Goal: Transaction & Acquisition: Purchase product/service

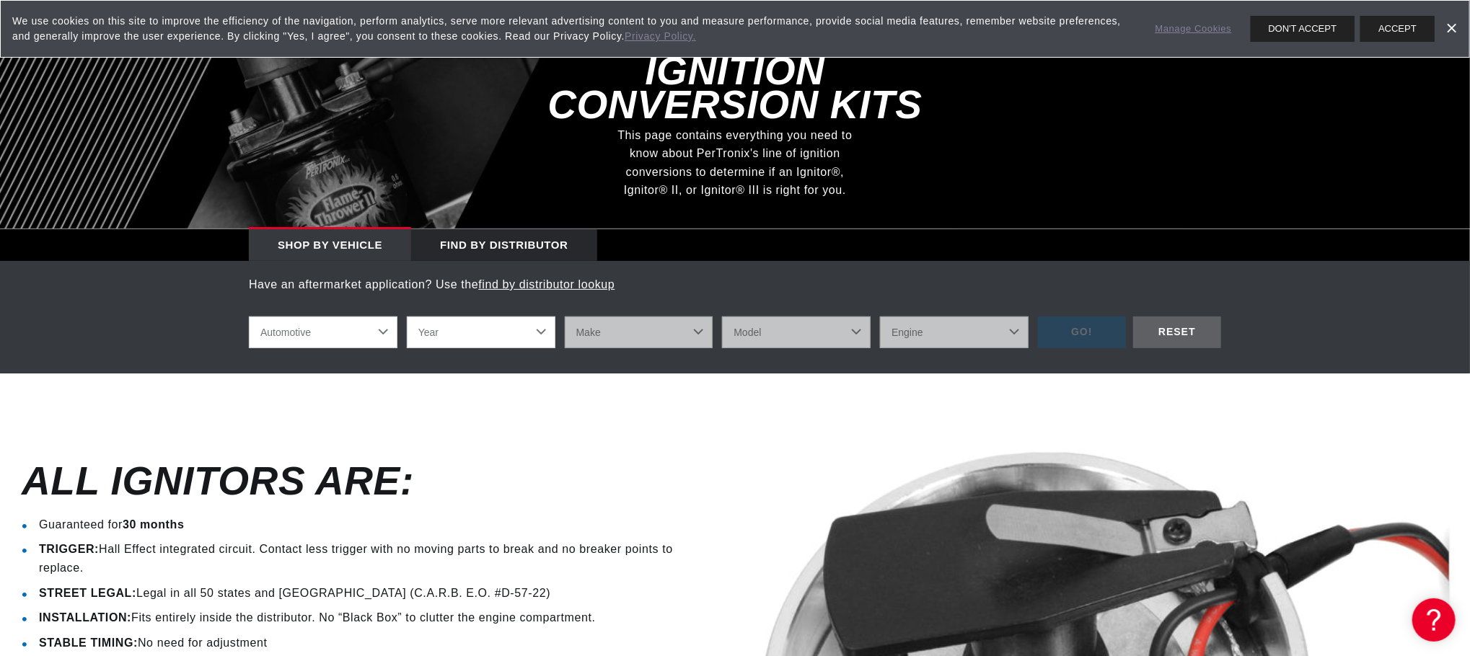
drag, startPoint x: 372, startPoint y: 344, endPoint x: 389, endPoint y: 335, distance: 18.7
click at [371, 341] on select "Automotive Agricultural Industrial Marine Motorcycle" at bounding box center [323, 333] width 149 height 32
select select "1961"
click at [407, 317] on select "Year 2022 2021 2020 2019 2018 2017 2016 2015 2014 2013 2012 2011 2010 2009 2008…" at bounding box center [481, 333] width 149 height 32
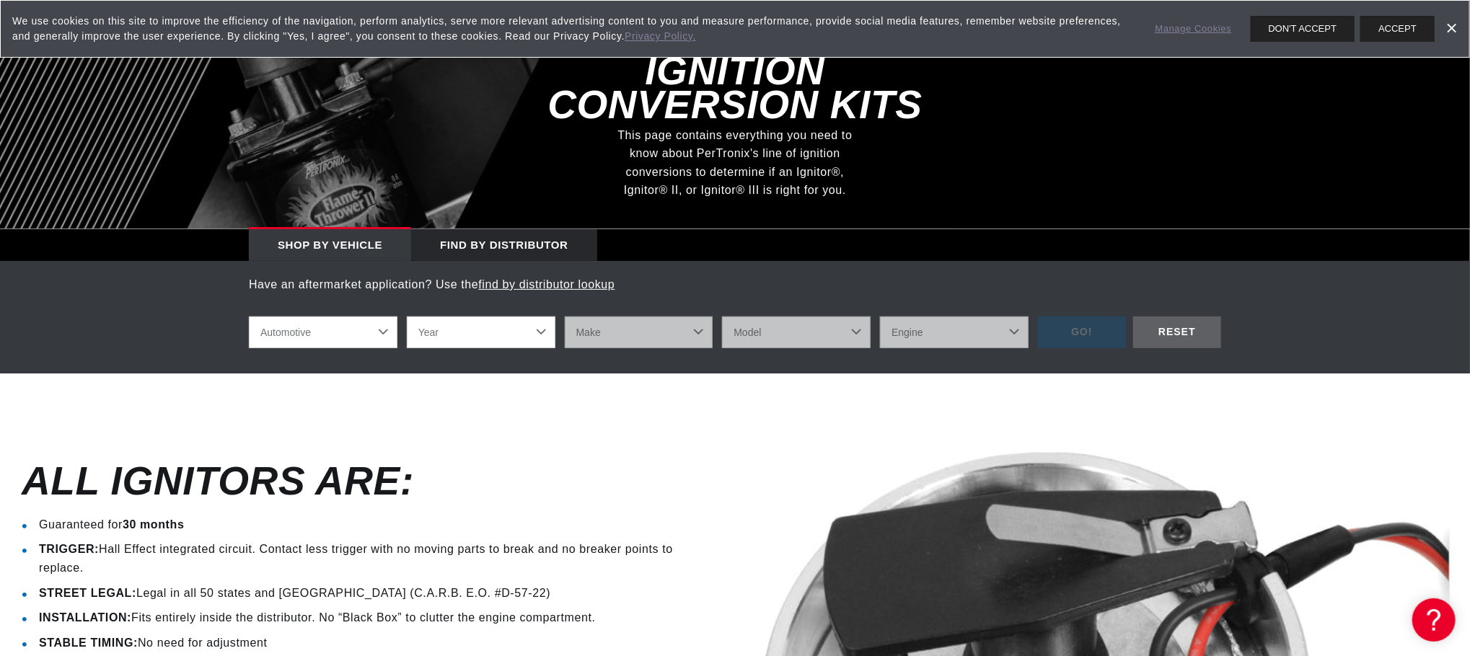
select select "1961"
select select "Triumph"
click at [565, 317] on select "Make Alfa Romeo American Motors Aston Martin Austin Austin Healey Buick Cadilla…" at bounding box center [639, 333] width 149 height 32
select select "Triumph"
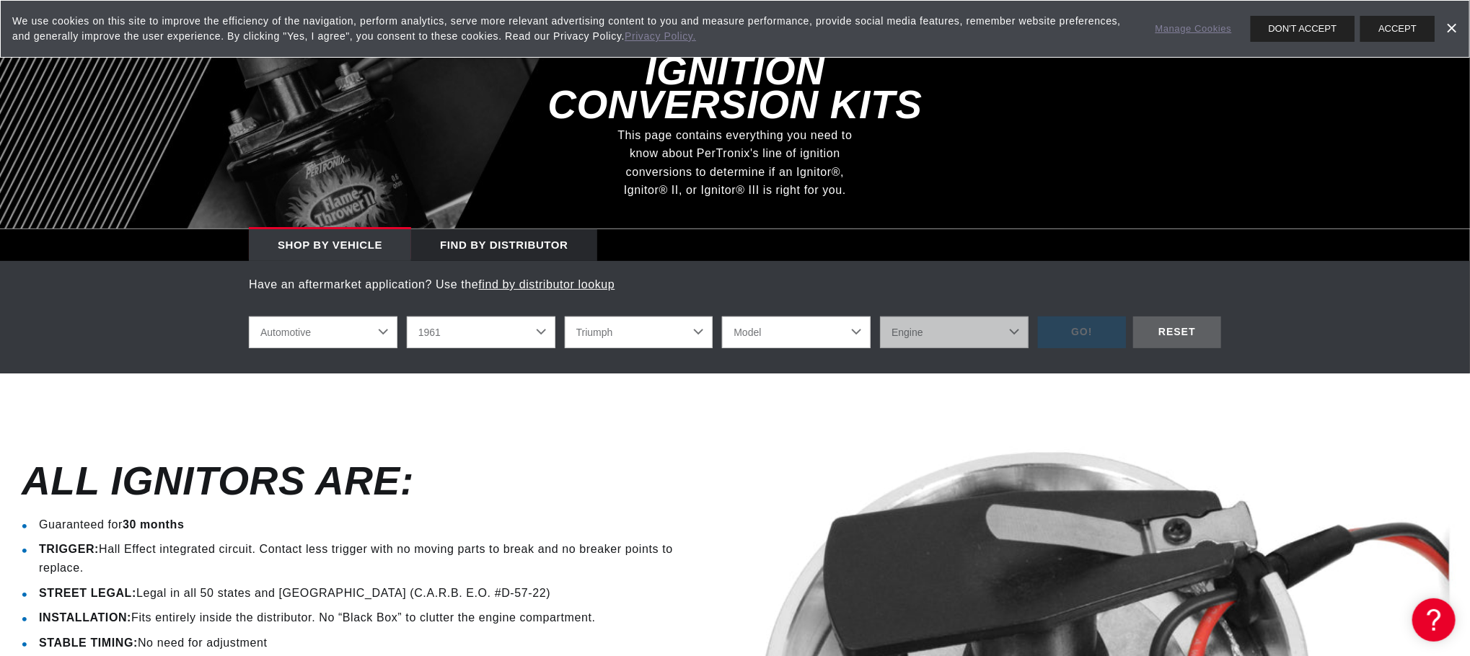
select select "Herald"
click at [722, 317] on select "Model Herald TR4" at bounding box center [796, 333] width 149 height 32
drag, startPoint x: 916, startPoint y: 336, endPoint x: 891, endPoint y: 338, distance: 24.6
click at [919, 335] on select "Engine 0.9L 1.1L" at bounding box center [954, 333] width 149 height 32
click at [722, 317] on select "Herald TR4" at bounding box center [796, 333] width 149 height 32
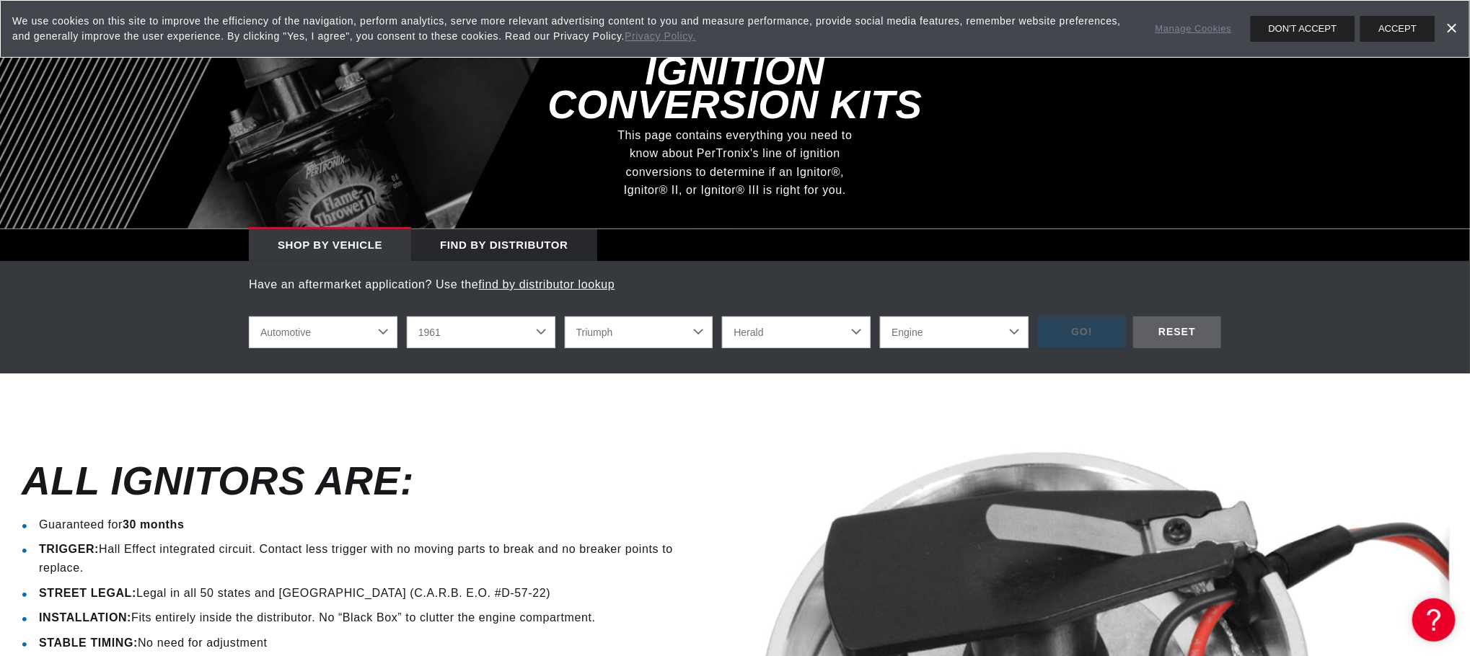
select select "TR4"
select select "2.1L"
click at [880, 317] on select "Engine 2.0L 2.1L" at bounding box center [954, 333] width 149 height 32
select select "2.1L"
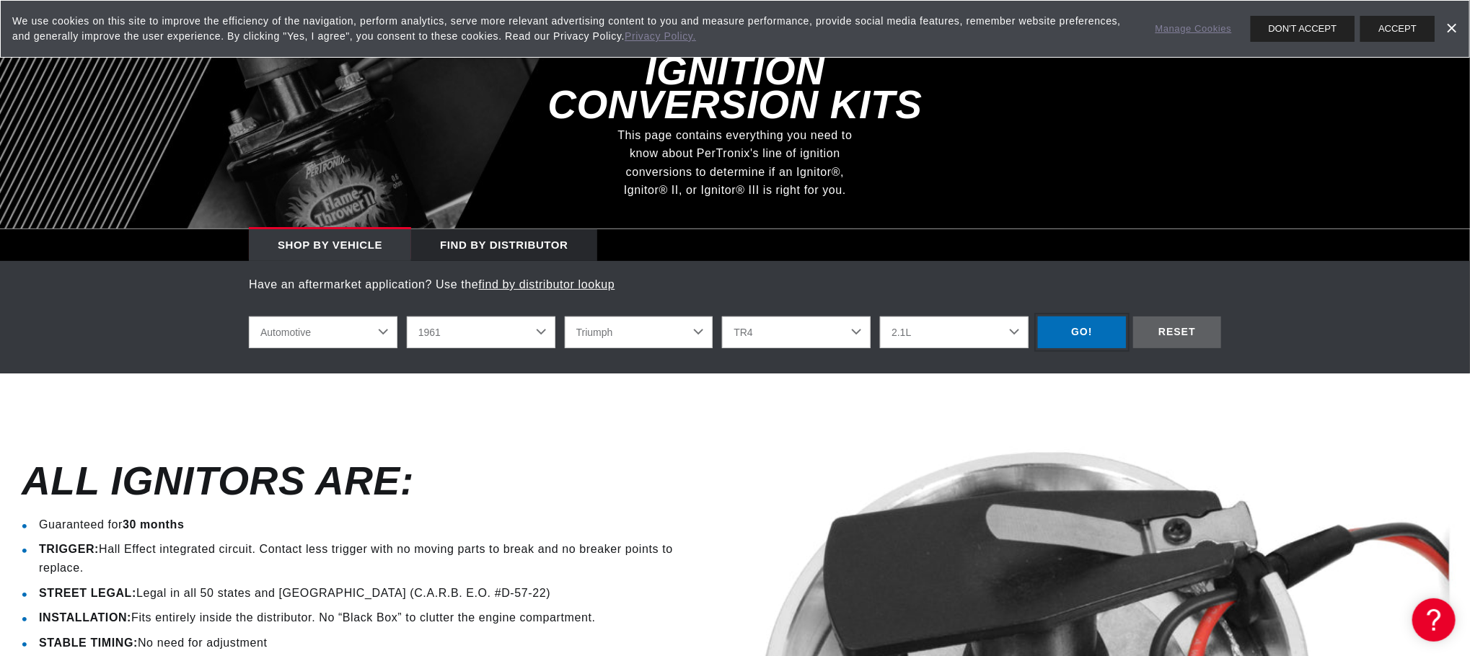
click at [1086, 337] on div "GO!" at bounding box center [1082, 333] width 88 height 32
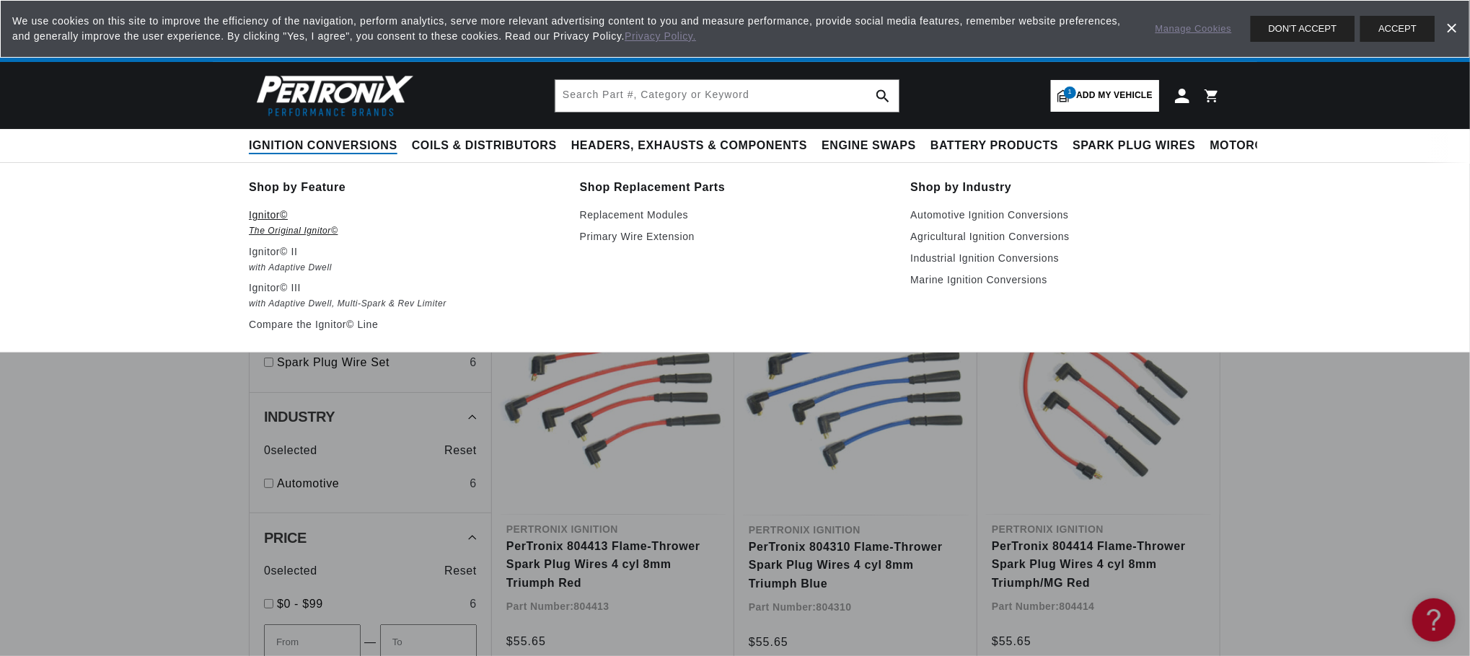
scroll to position [0, 565]
click at [296, 226] on em "The Original Ignitor©" at bounding box center [404, 231] width 311 height 15
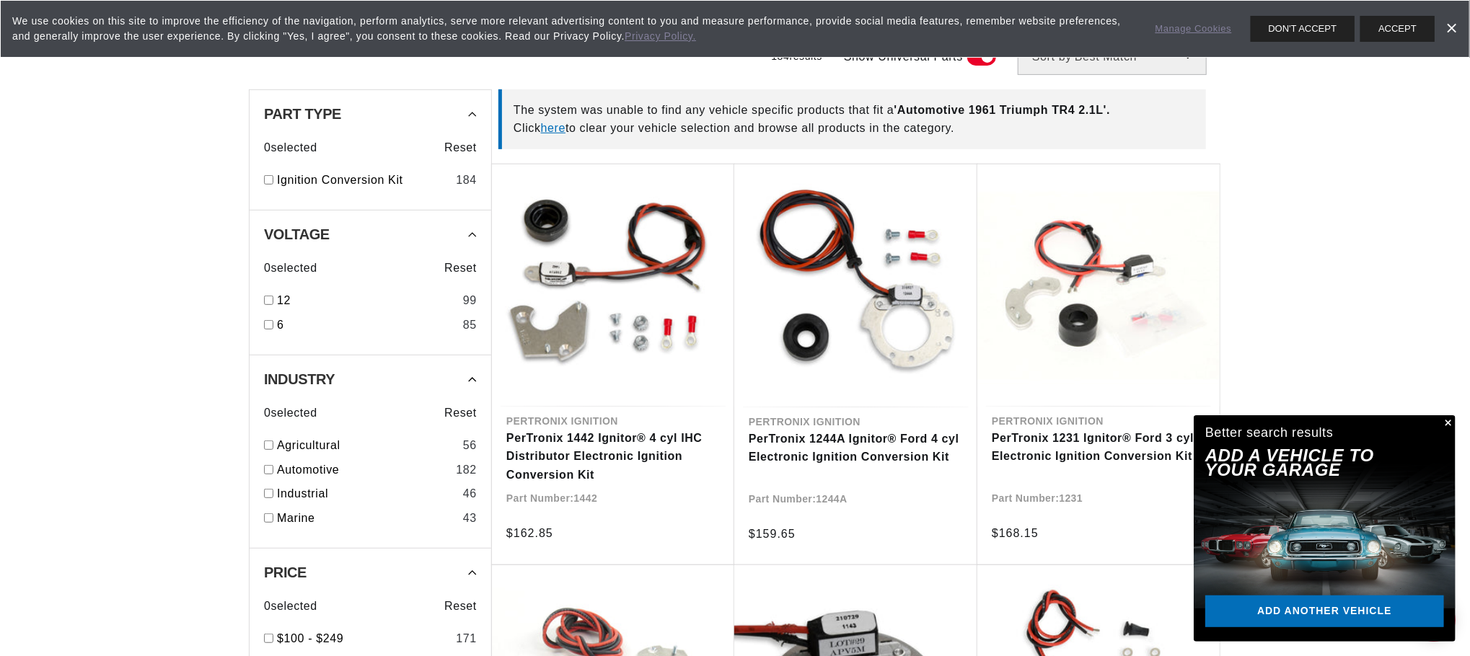
scroll to position [433, 0]
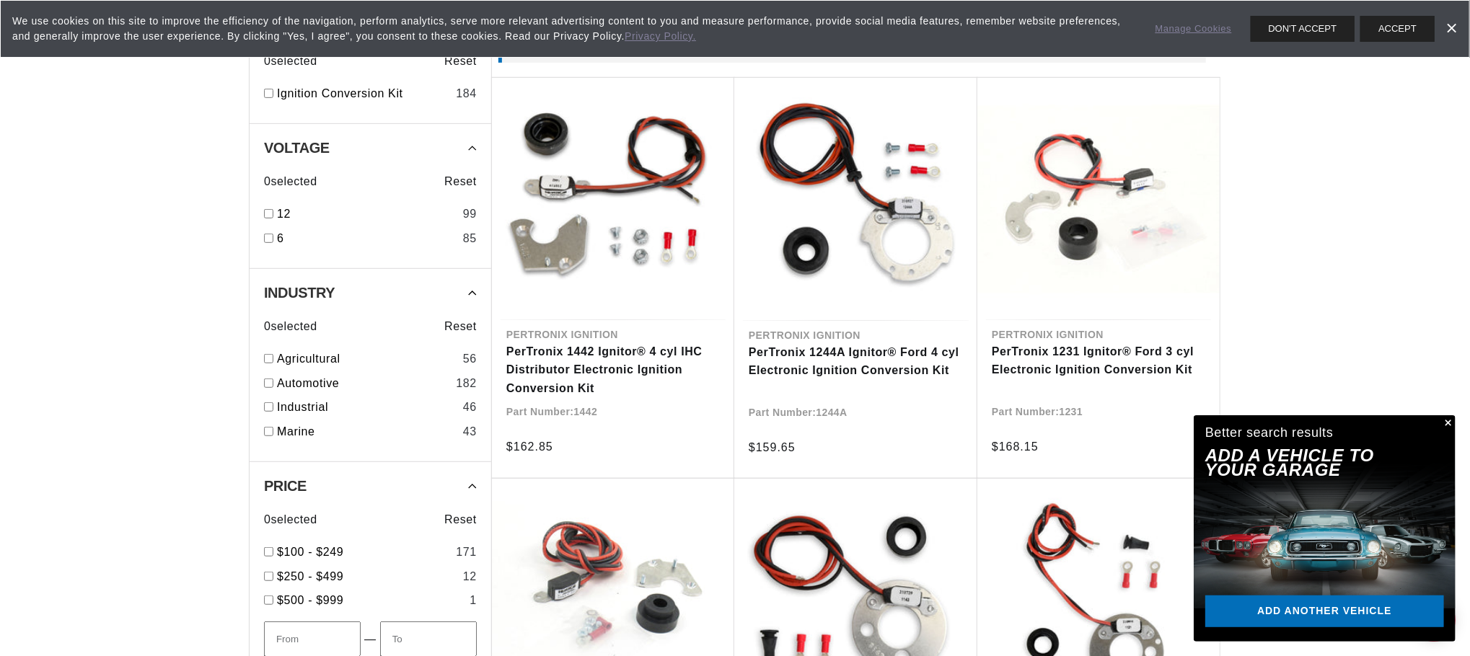
click at [1448, 422] on button "Close" at bounding box center [1446, 423] width 17 height 17
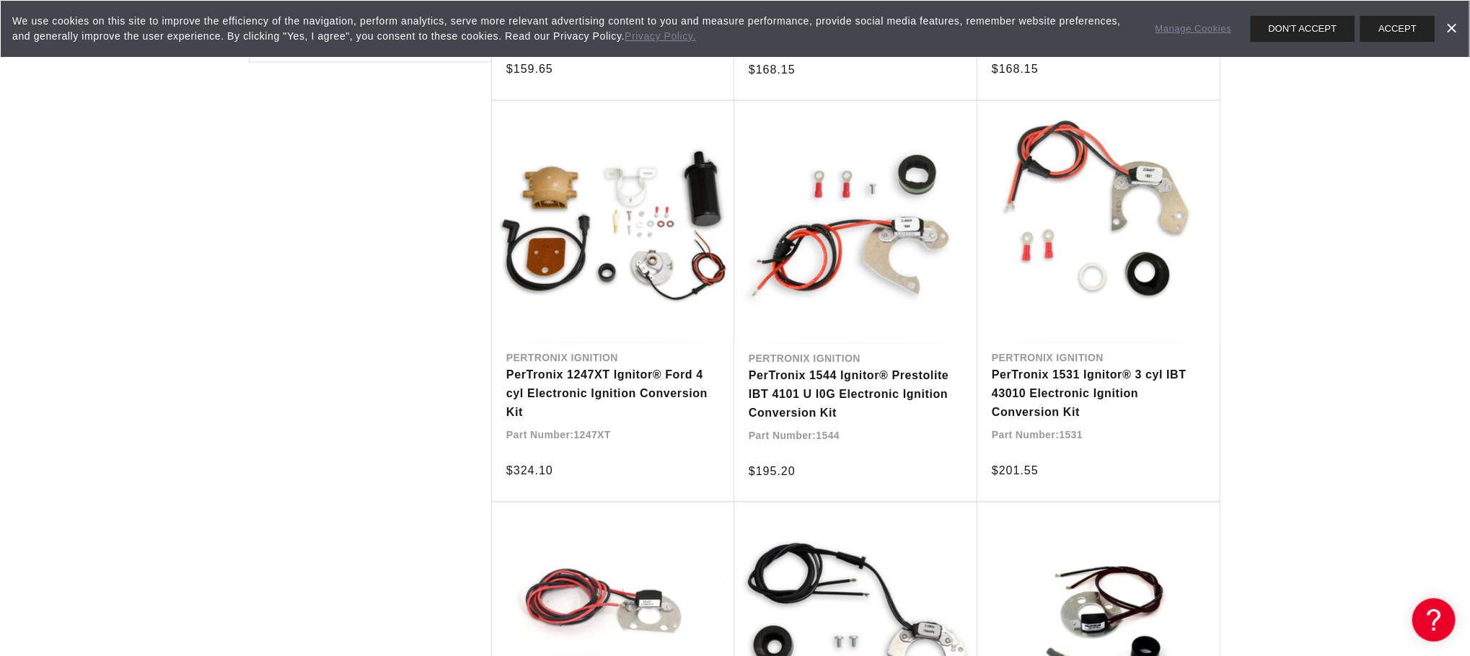
scroll to position [0, 565]
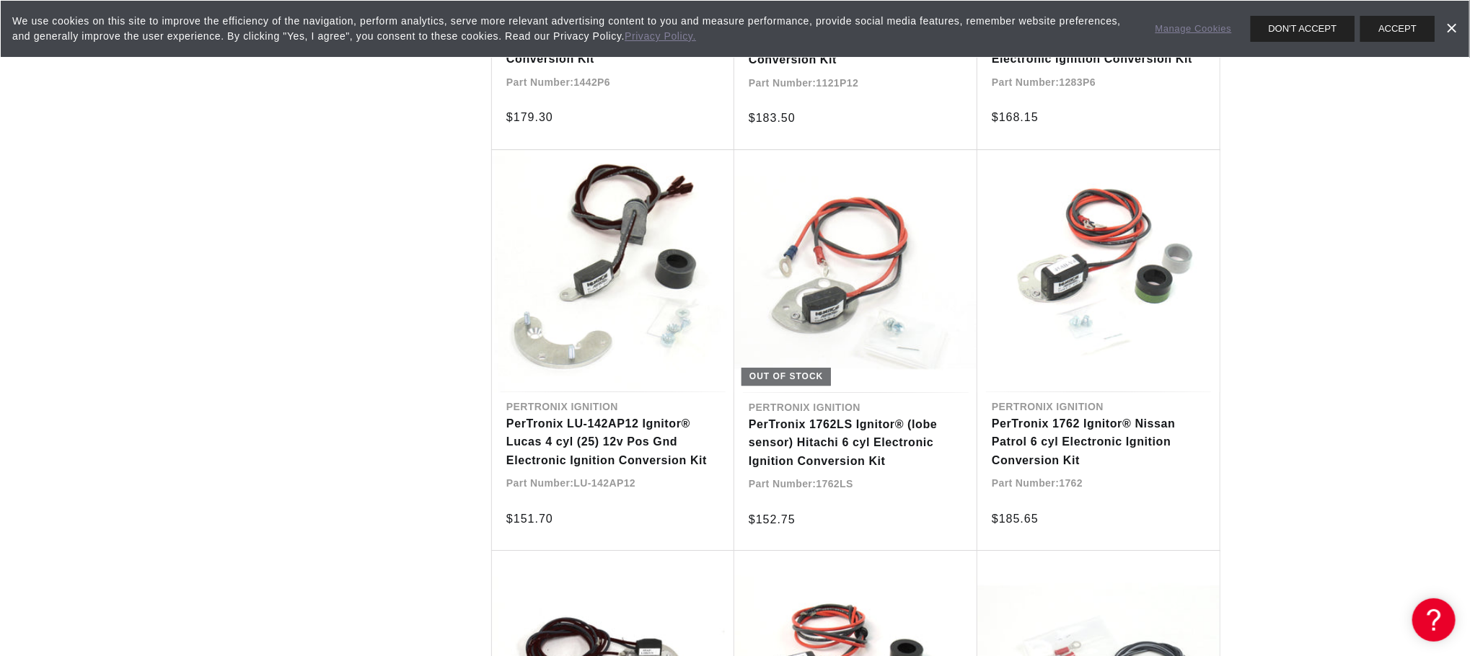
scroll to position [2943, 0]
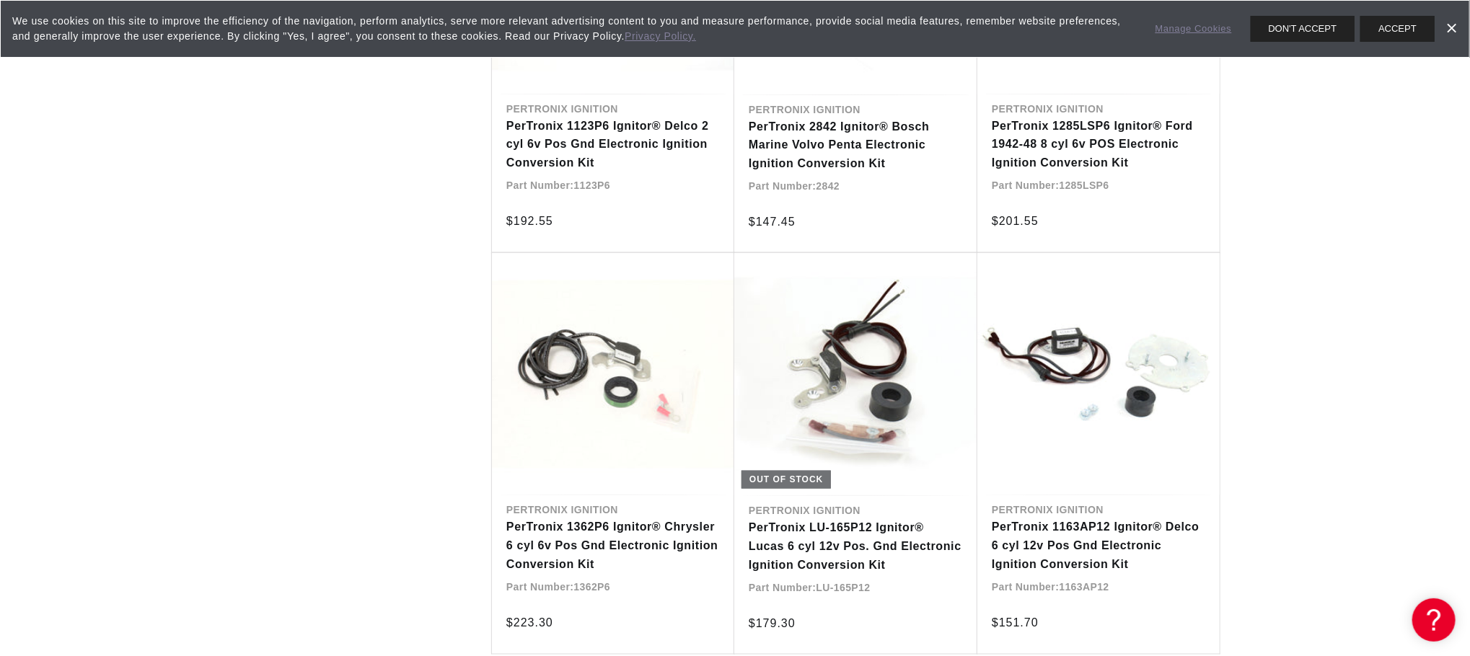
scroll to position [0, 565]
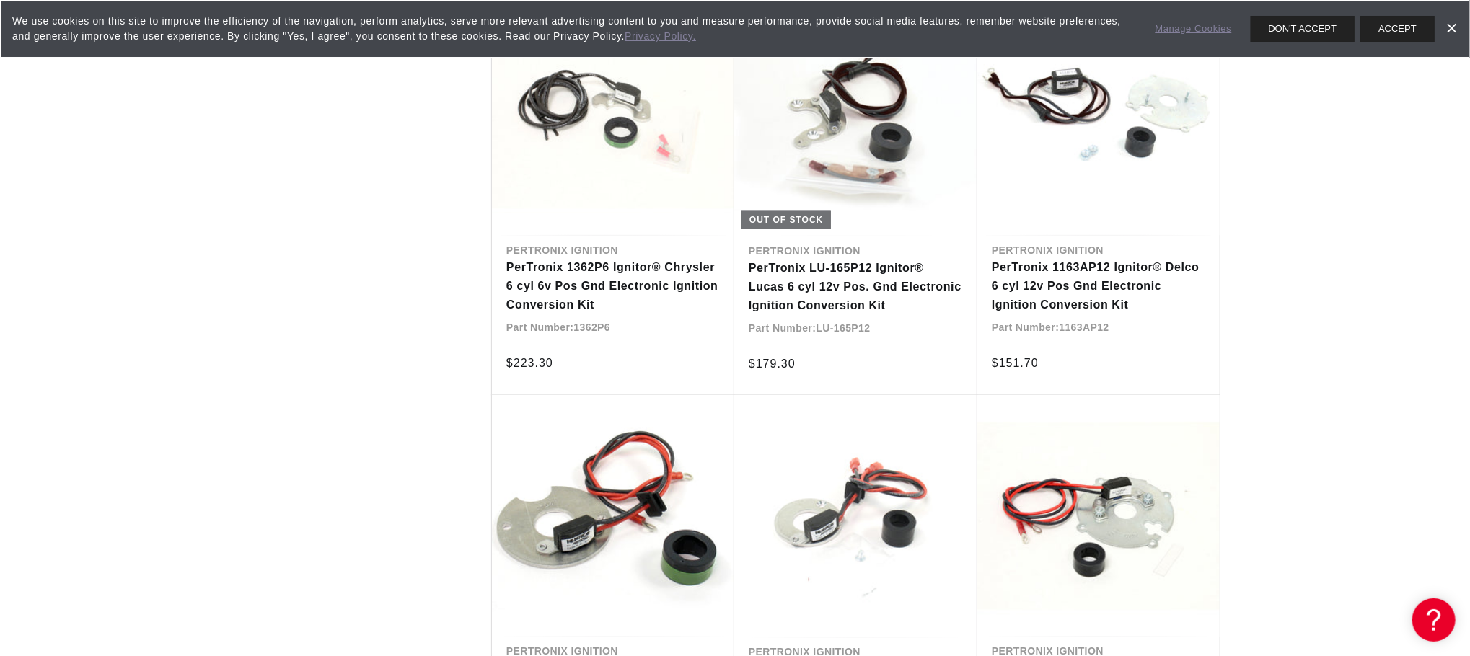
scroll to position [5106, 0]
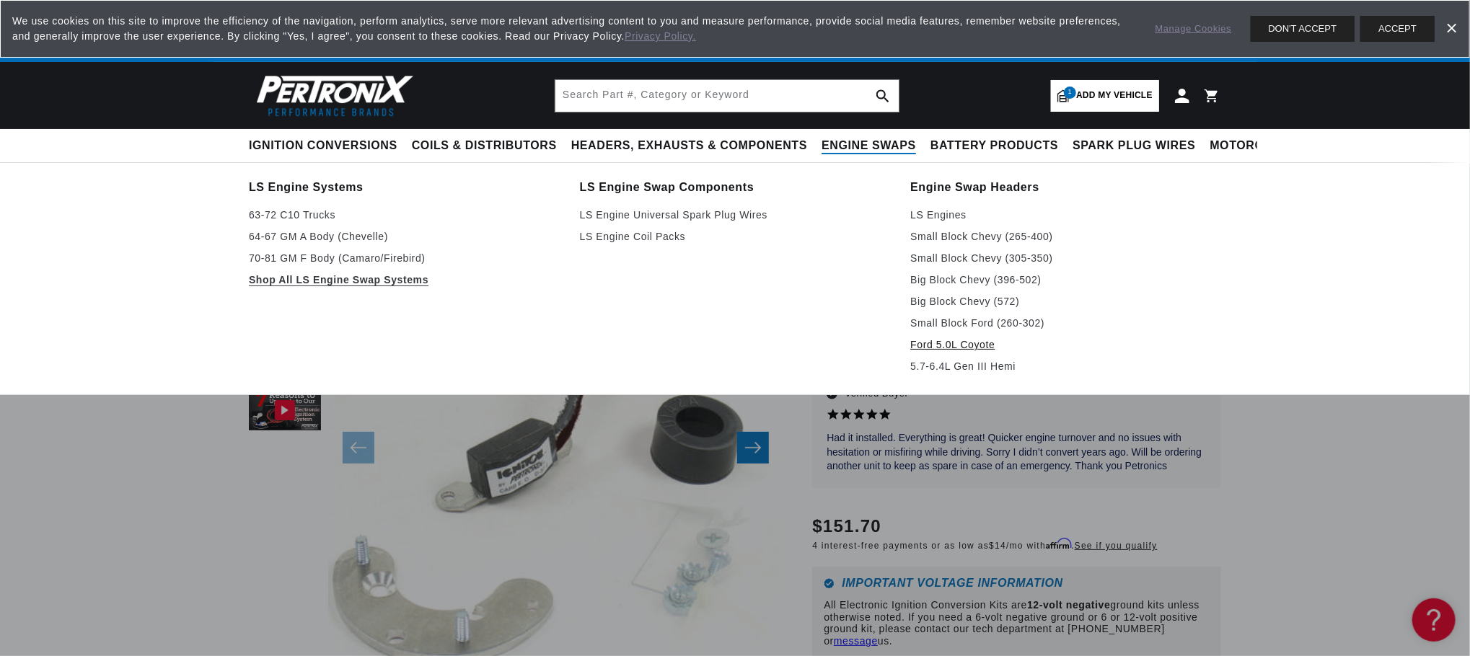
scroll to position [0, 565]
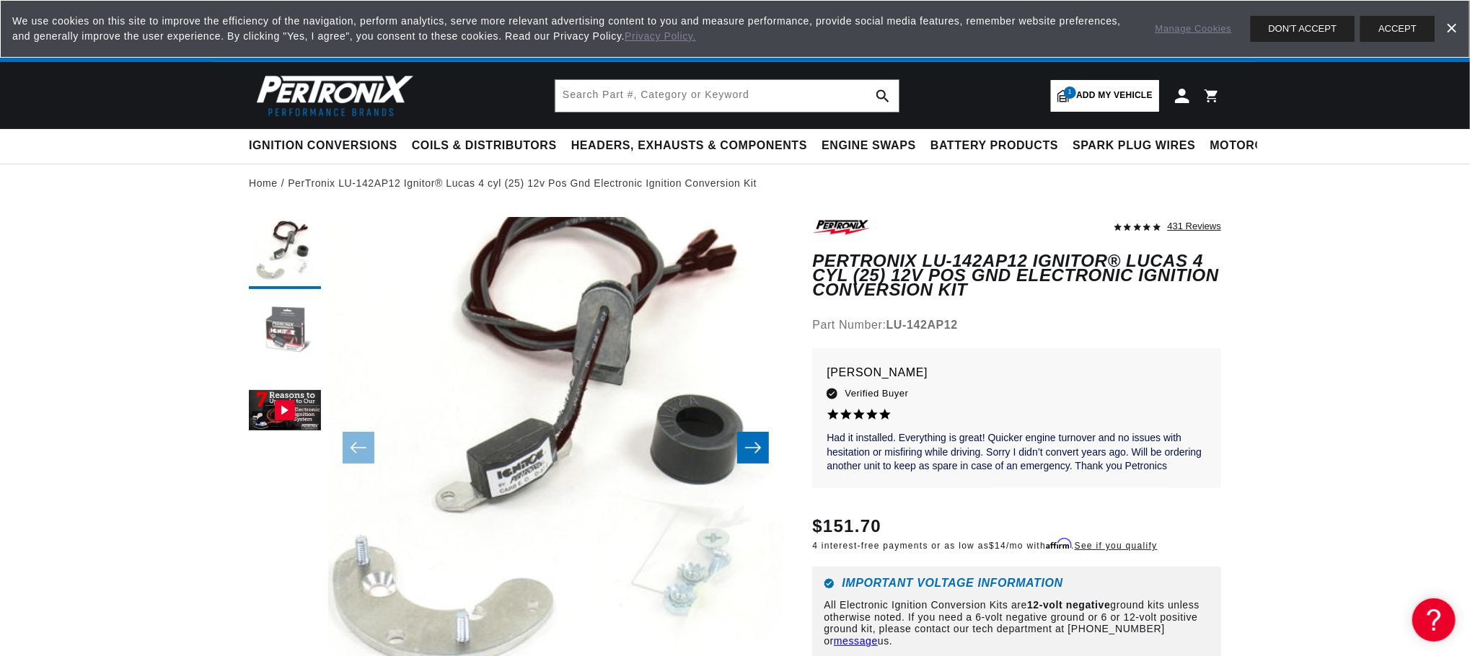
click at [294, 342] on button "Load image 2 in gallery view" at bounding box center [285, 332] width 72 height 72
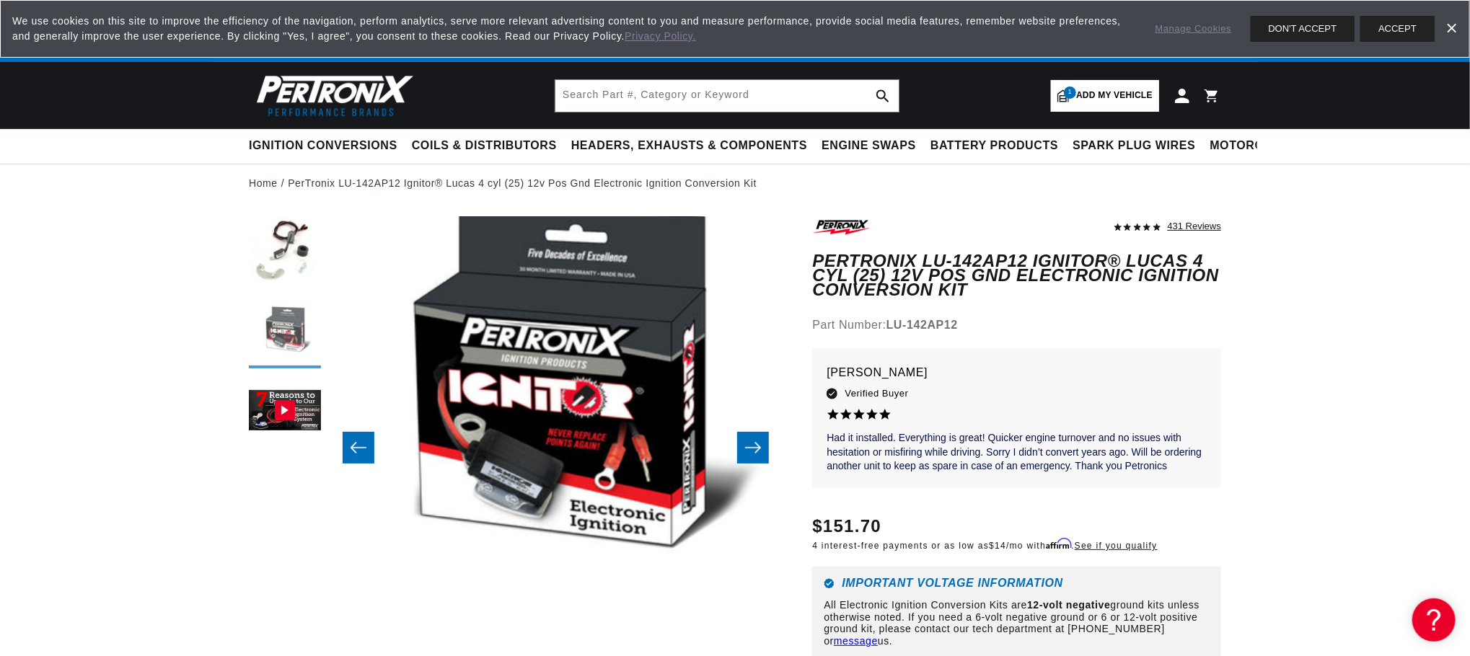
scroll to position [0, 455]
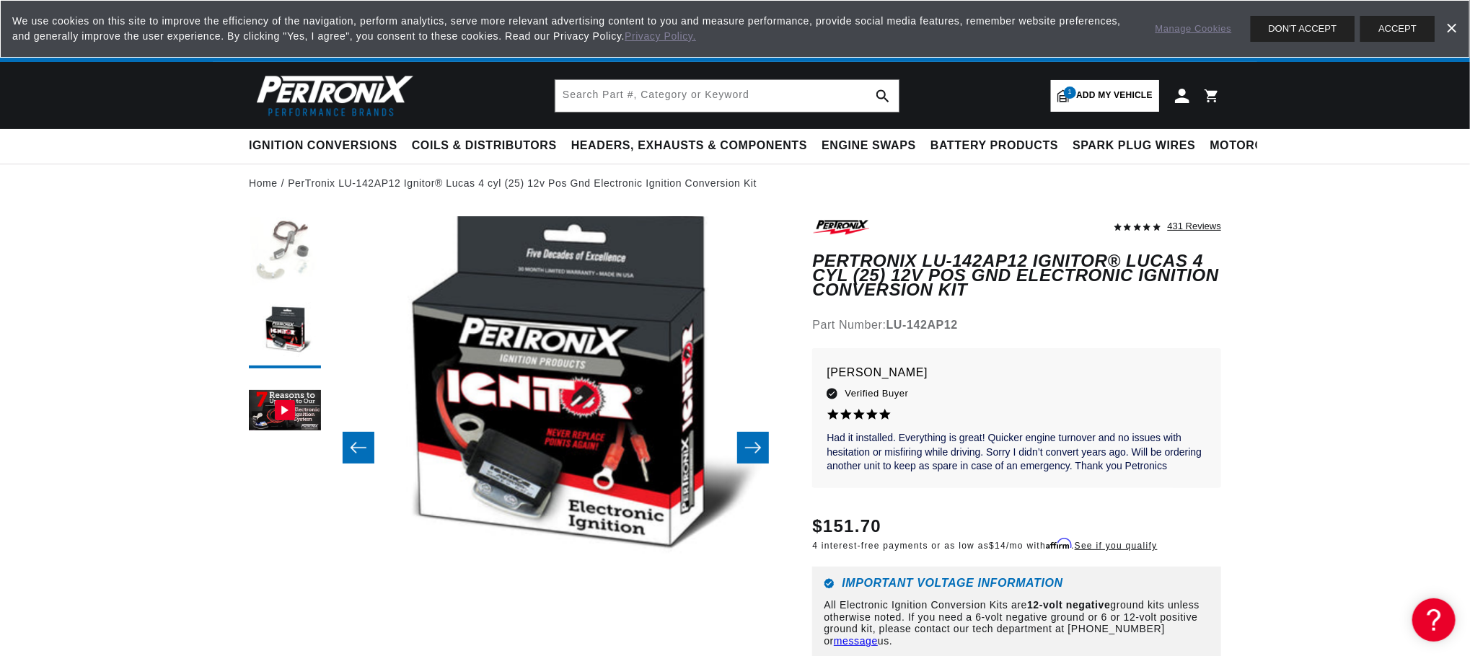
click at [280, 275] on button "Load image 1 in gallery view" at bounding box center [285, 253] width 72 height 72
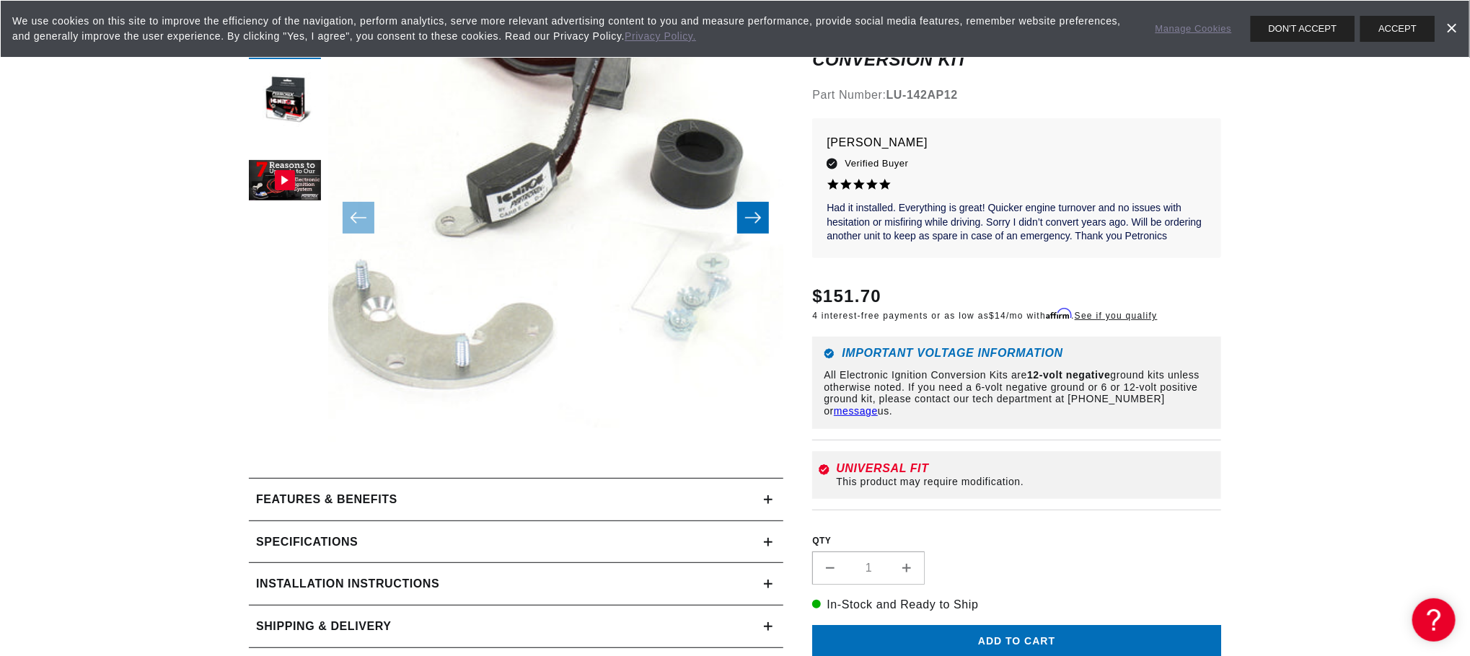
scroll to position [346, 0]
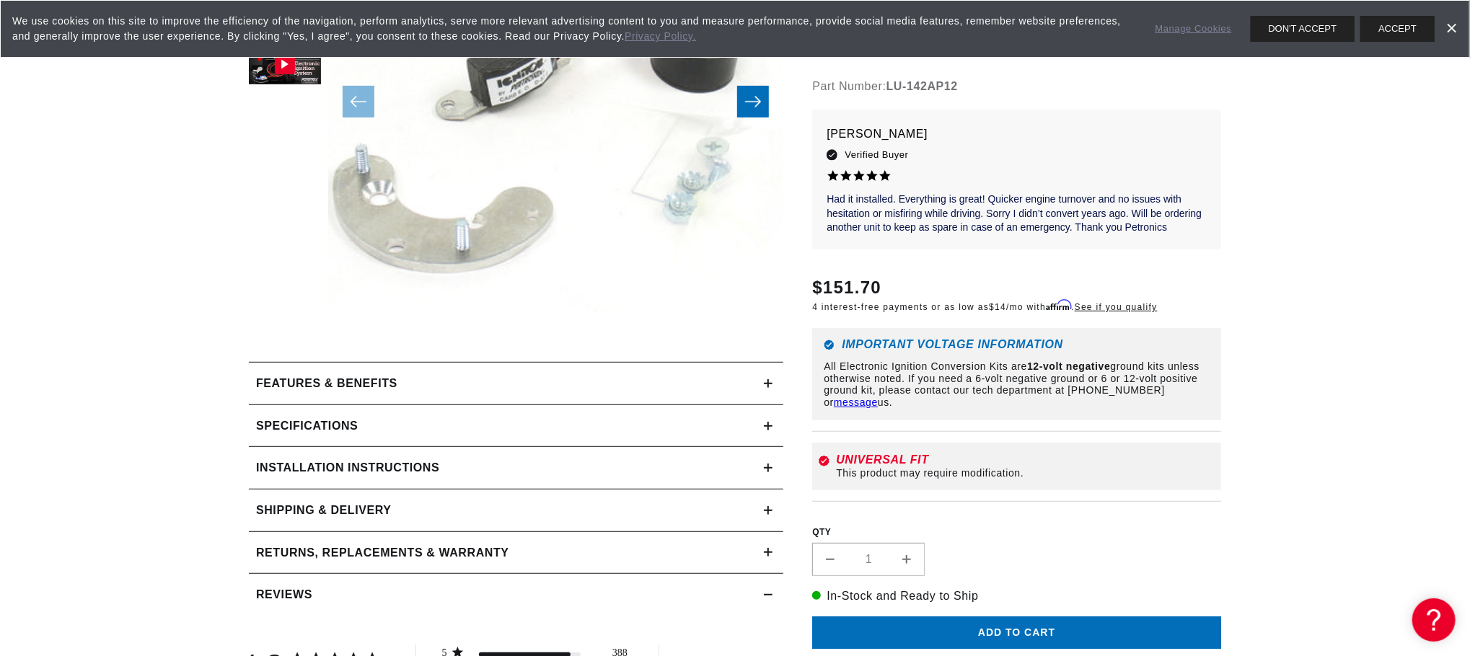
click at [375, 462] on h2 "Installation instructions" at bounding box center [347, 468] width 183 height 19
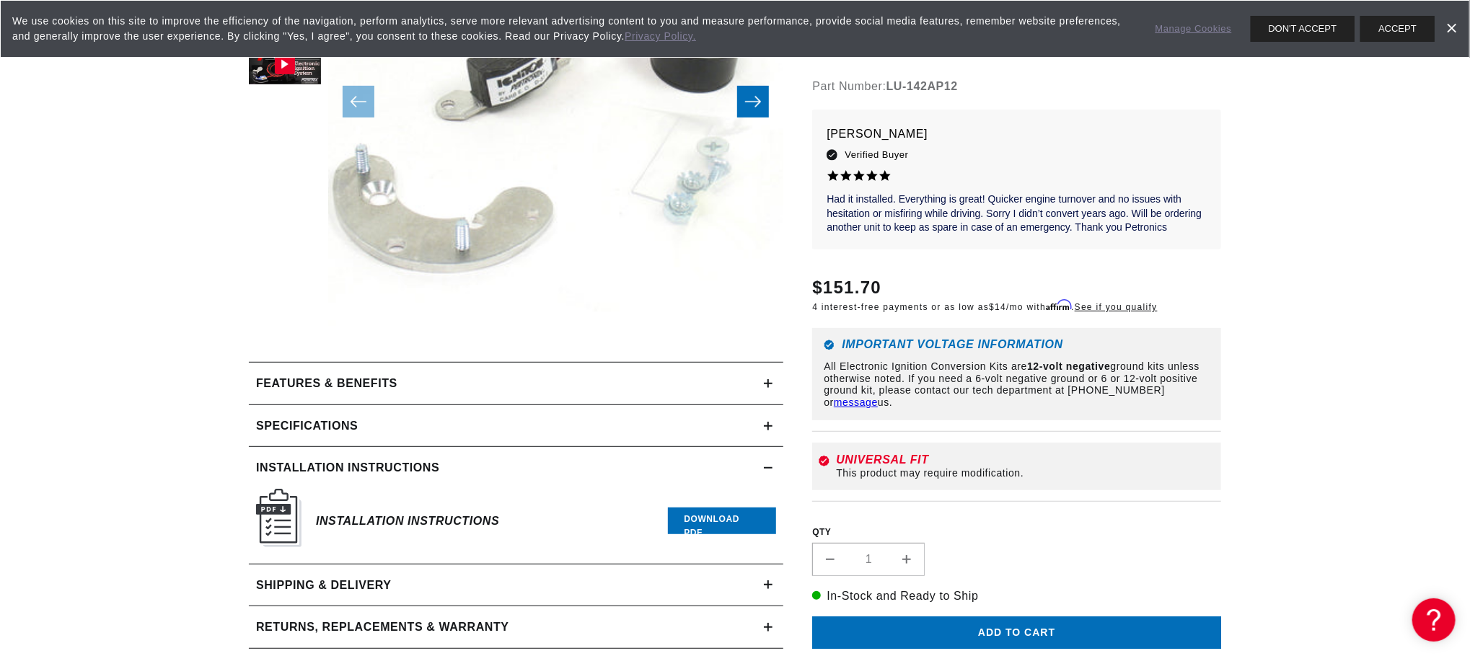
scroll to position [0, 0]
